Goal: Task Accomplishment & Management: Complete application form

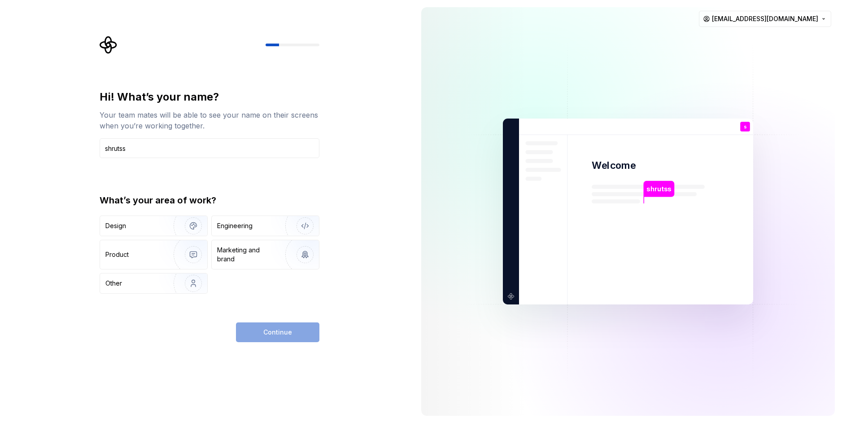
type input "shrutss"
click at [170, 196] on div "What’s your area of work?" at bounding box center [210, 200] width 220 height 13
click at [133, 280] on div "Other" at bounding box center [131, 283] width 52 height 9
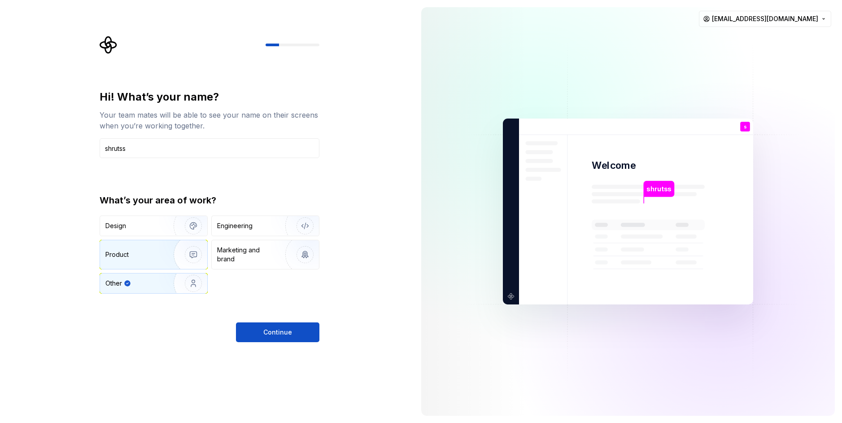
click at [144, 258] on div "Product" at bounding box center [134, 254] width 59 height 9
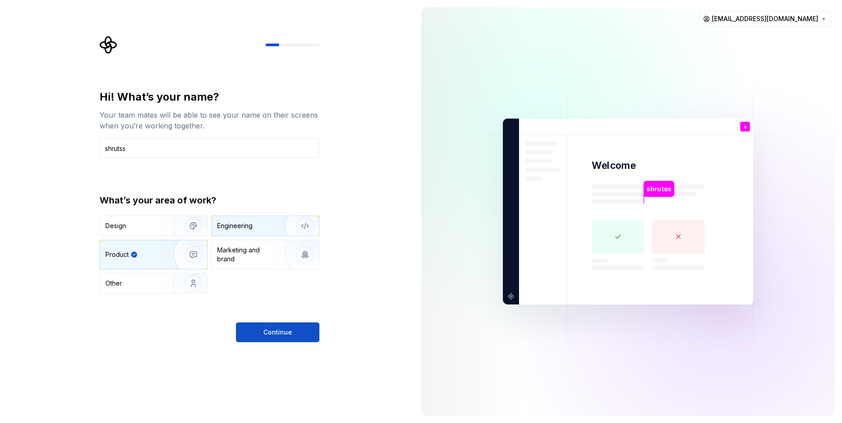
click at [255, 228] on div "Engineering" at bounding box center [252, 225] width 71 height 9
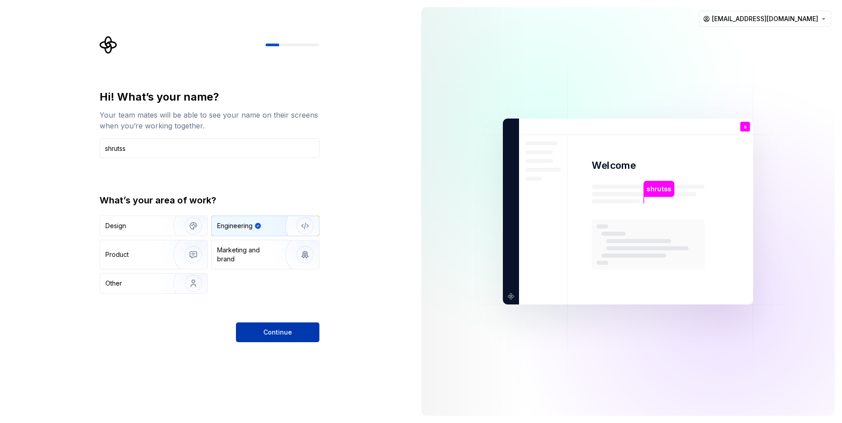
click at [288, 326] on button "Continue" at bounding box center [277, 332] width 83 height 20
click at [318, 400] on div "Hi! What’s your name? Your team mates will be able to see your name on their sc…" at bounding box center [207, 211] width 414 height 423
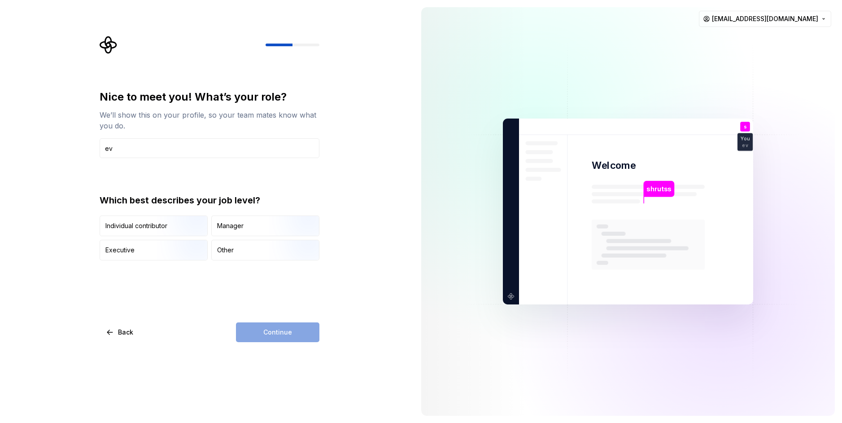
type input "eve"
type input "developer"
click at [159, 238] on div "Individual contributor Manager Executive Other" at bounding box center [210, 237] width 220 height 45
click at [154, 232] on div "Individual contributor" at bounding box center [153, 226] width 107 height 20
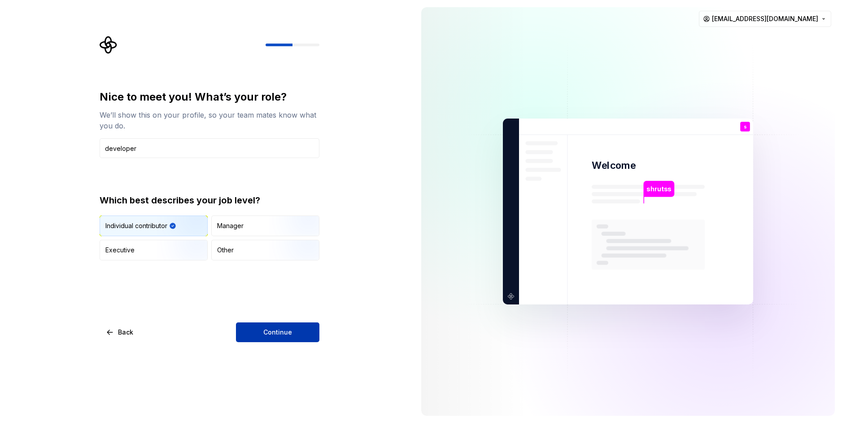
click at [299, 334] on button "Continue" at bounding box center [277, 332] width 83 height 20
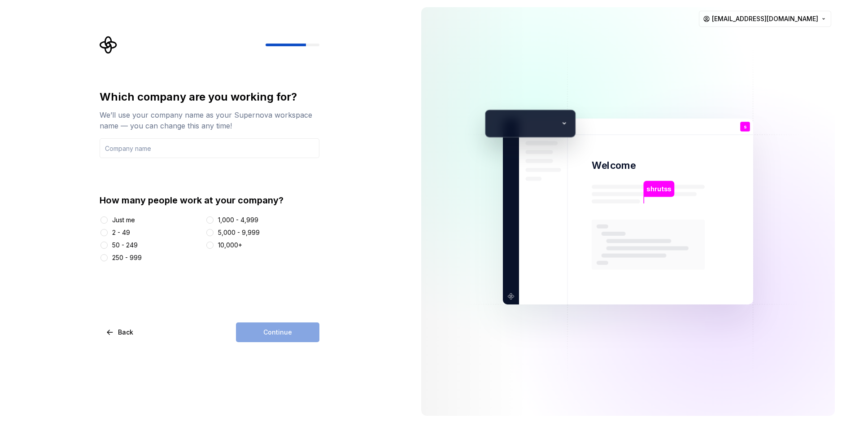
click at [127, 222] on div "Just me" at bounding box center [123, 219] width 23 height 9
click at [108, 222] on button "Just me" at bounding box center [103, 219] width 7 height 7
click at [135, 140] on input "text" at bounding box center [210, 148] width 220 height 20
type input "GreenTech Innovation"
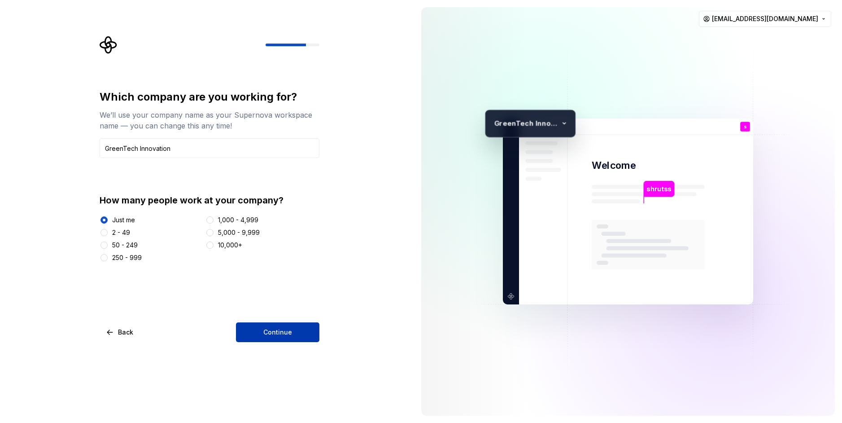
click at [283, 335] on span "Continue" at bounding box center [277, 331] width 29 height 9
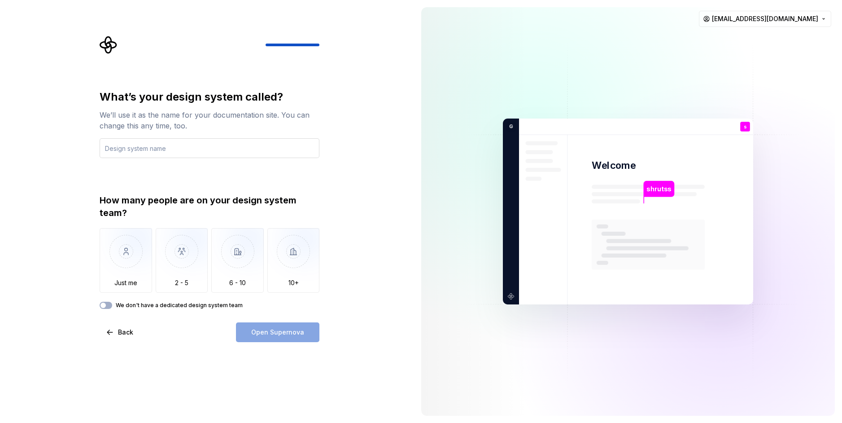
click at [127, 145] on input "text" at bounding box center [210, 148] width 220 height 20
type input "Shrutss"
click at [154, 267] on div "Just me 2 - 5 6 - 10 10+" at bounding box center [210, 260] width 220 height 65
click at [137, 262] on img "button" at bounding box center [126, 258] width 52 height 60
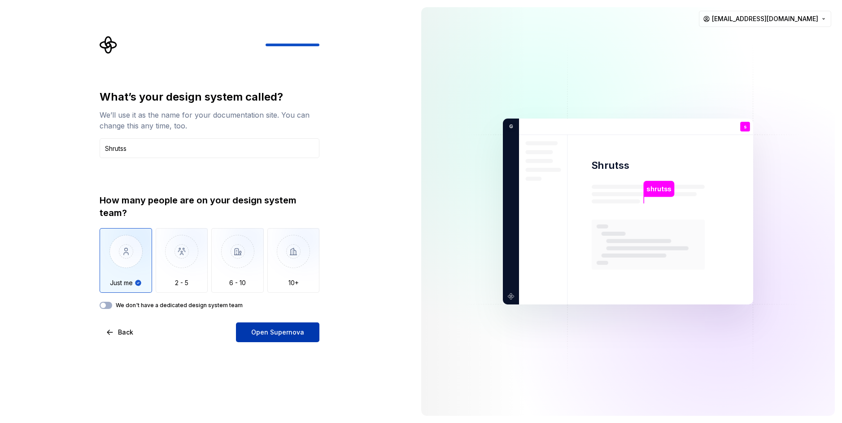
click at [286, 331] on span "Open Supernova" at bounding box center [277, 331] width 53 height 9
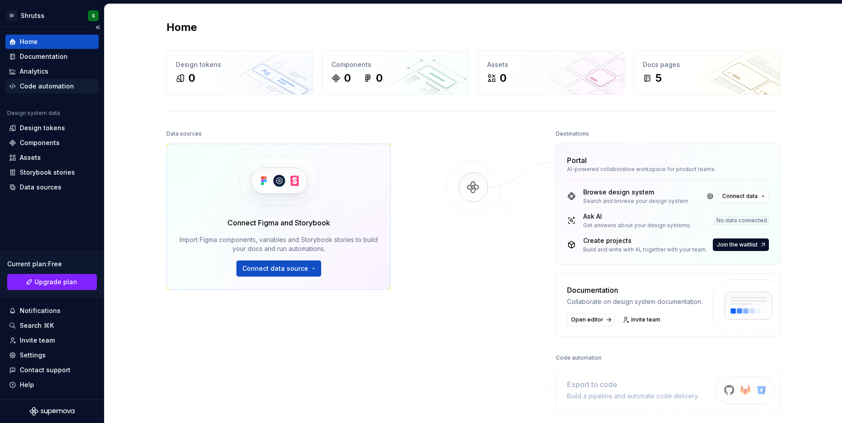
click at [26, 89] on div "Code automation" at bounding box center [47, 86] width 54 height 9
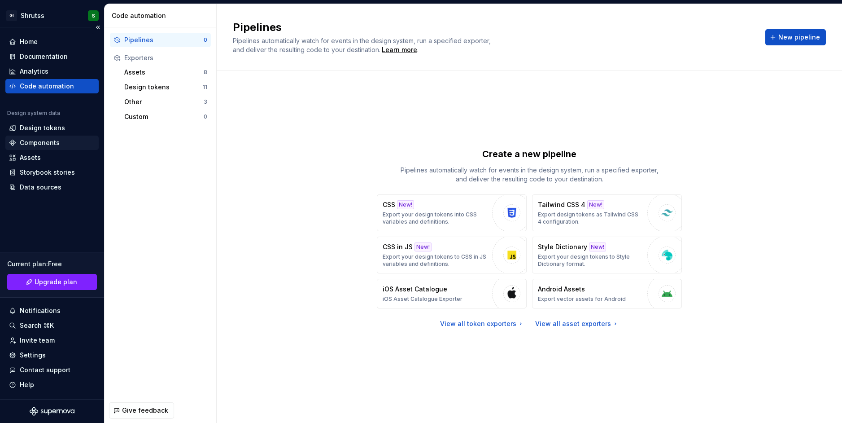
click at [35, 138] on div "Components" at bounding box center [40, 142] width 40 height 9
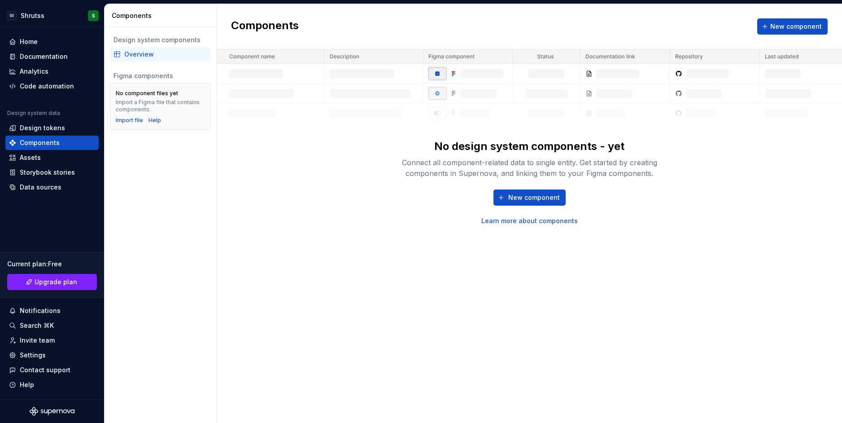
click at [415, 280] on div "Components New component No design system components - yet Connect all componen…" at bounding box center [529, 213] width 625 height 419
